Goal: Transaction & Acquisition: Obtain resource

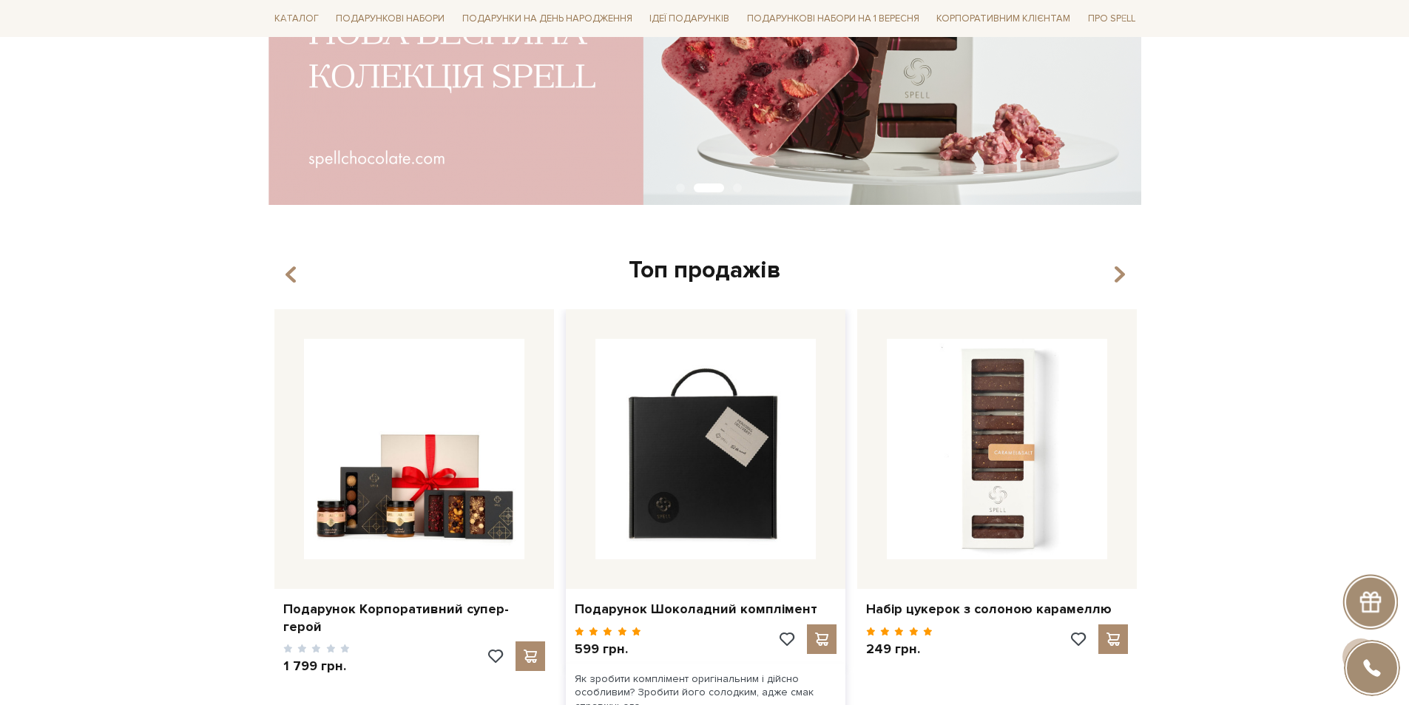
scroll to position [518, 0]
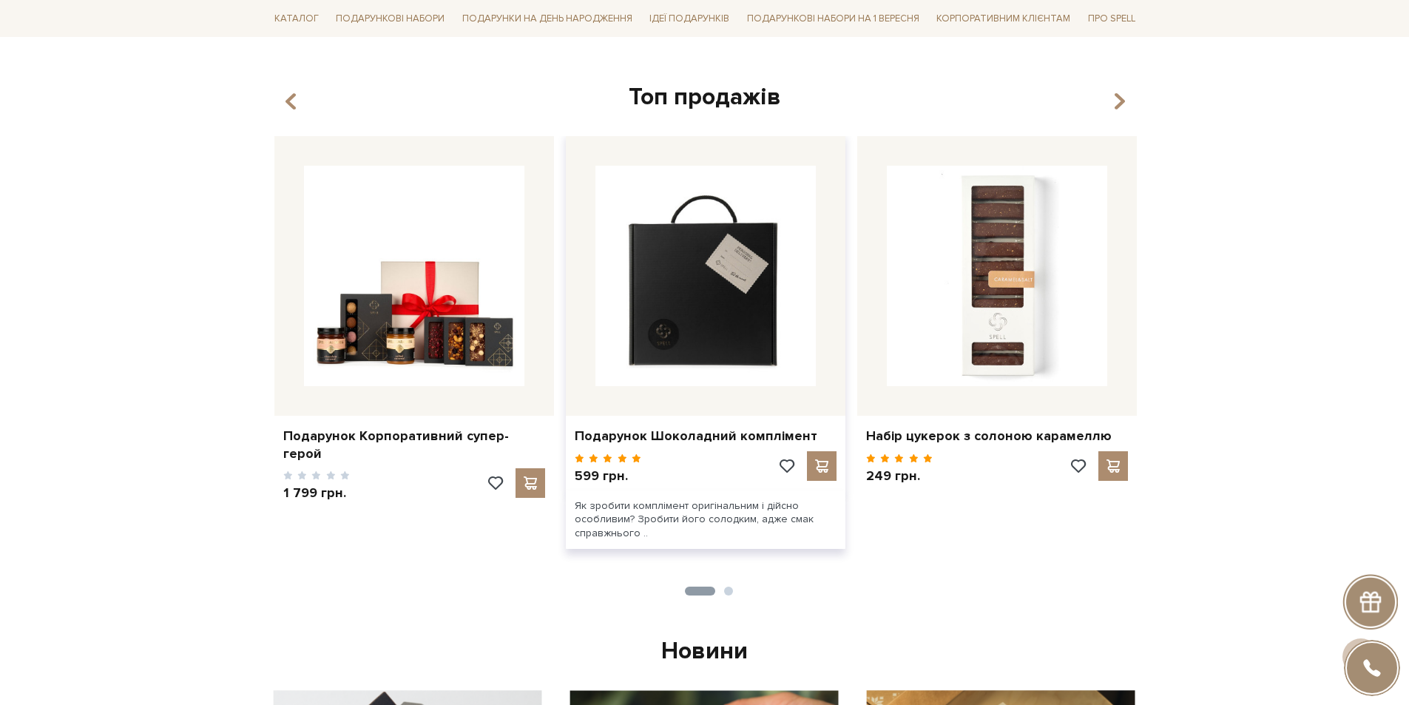
click at [720, 291] on img at bounding box center [705, 276] width 220 height 220
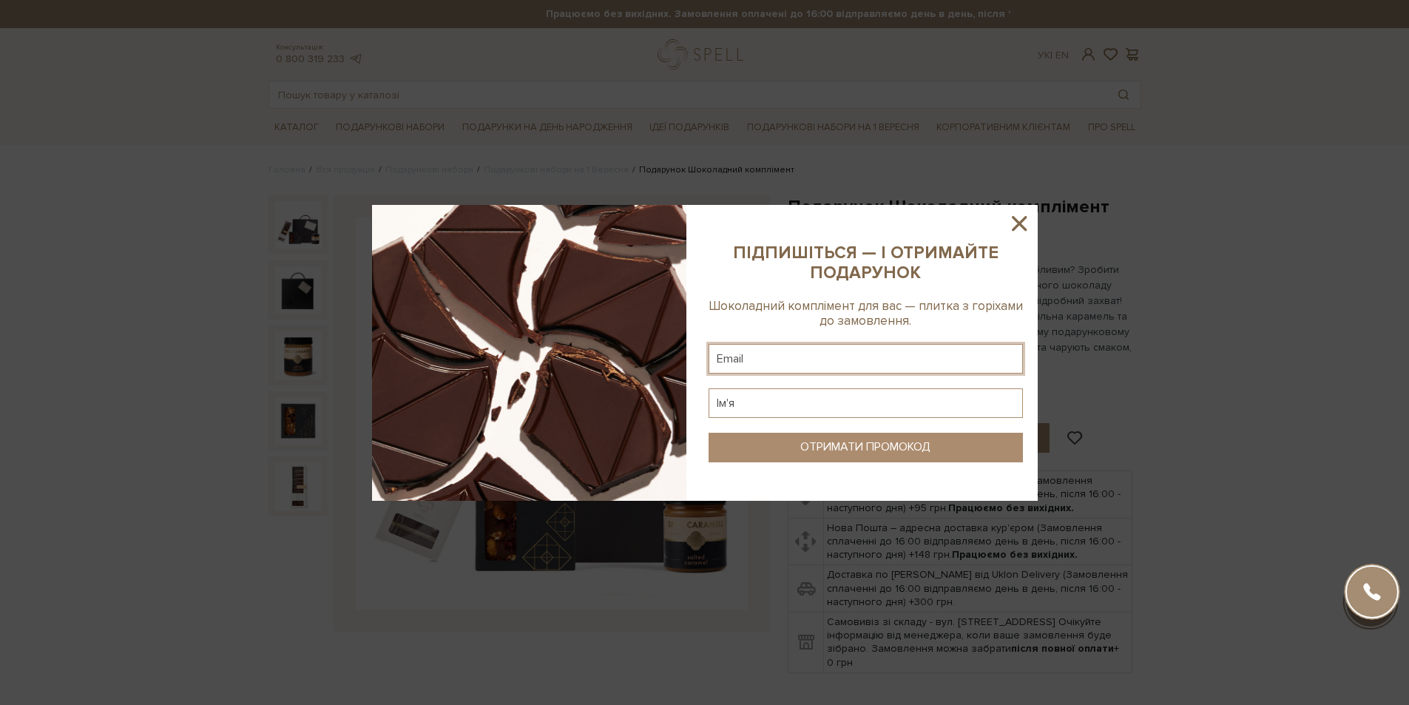
click at [766, 357] on input "text" at bounding box center [866, 359] width 314 height 30
type input "stekacovam@gmail.com"
click at [789, 406] on input "text" at bounding box center [866, 403] width 314 height 30
type input "йцувй"
drag, startPoint x: 800, startPoint y: 450, endPoint x: 798, endPoint y: 436, distance: 14.2
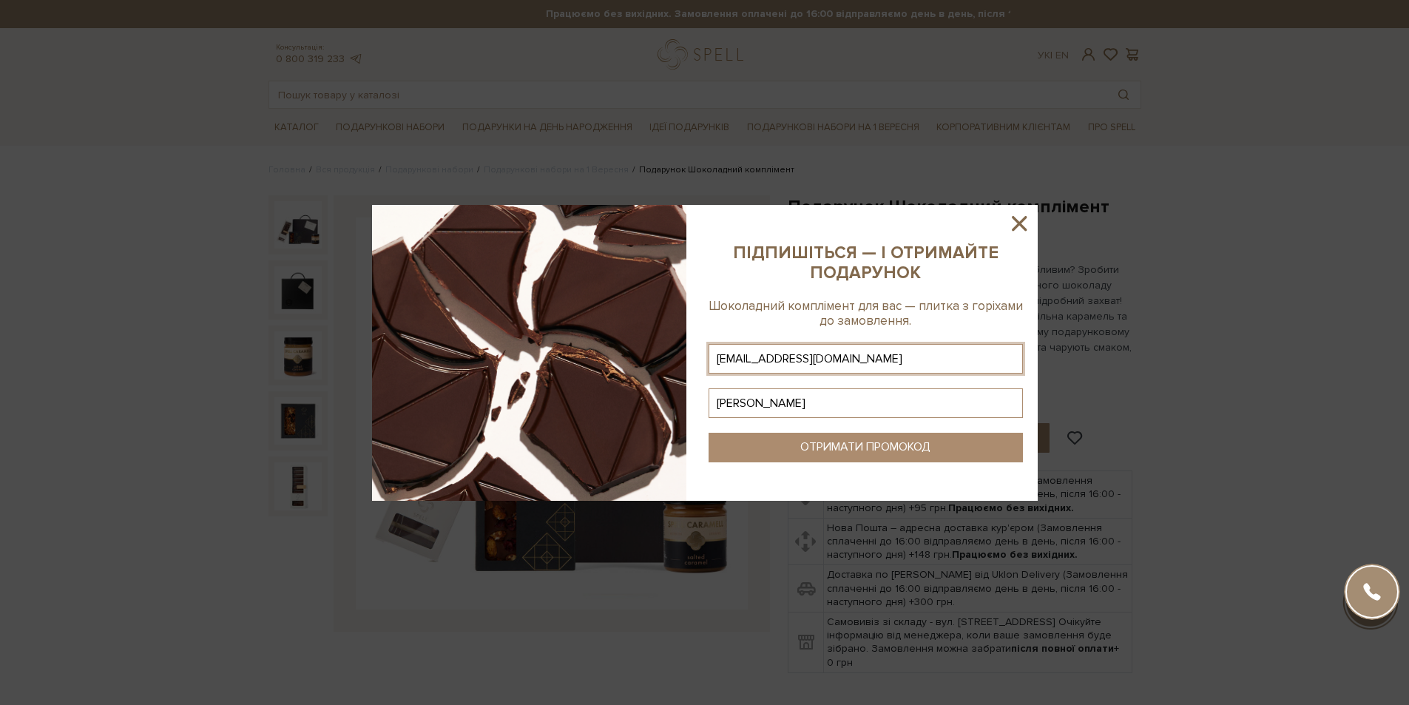
click at [800, 450] on div "ОТРИМАТИ ПРОМОКОД" at bounding box center [865, 447] width 130 height 14
